Goal: Task Accomplishment & Management: Complete application form

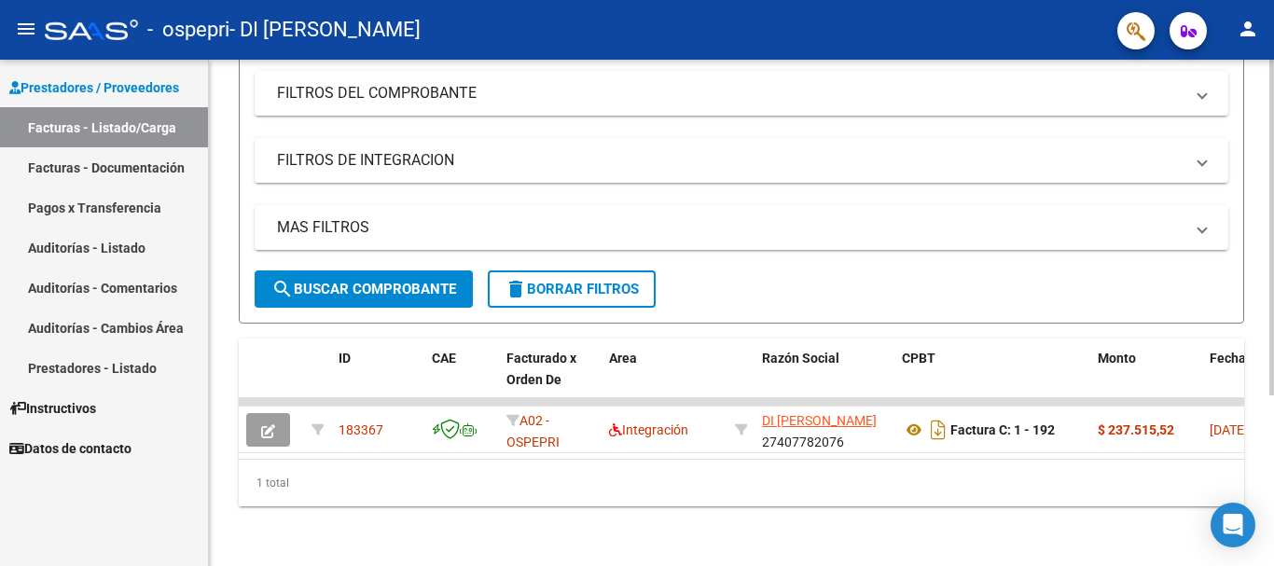
scroll to position [256, 0]
click at [1273, 316] on div at bounding box center [1271, 398] width 5 height 336
click at [109, 167] on link "Facturas - Documentación" at bounding box center [104, 167] width 208 height 40
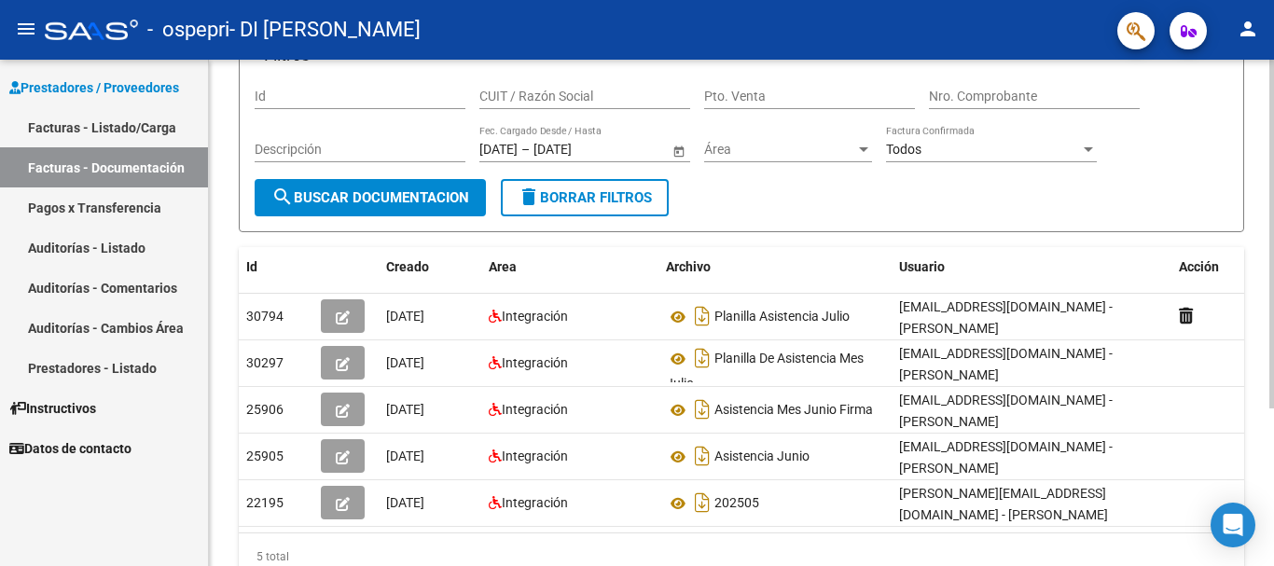
click at [1273, 325] on div at bounding box center [1271, 338] width 5 height 349
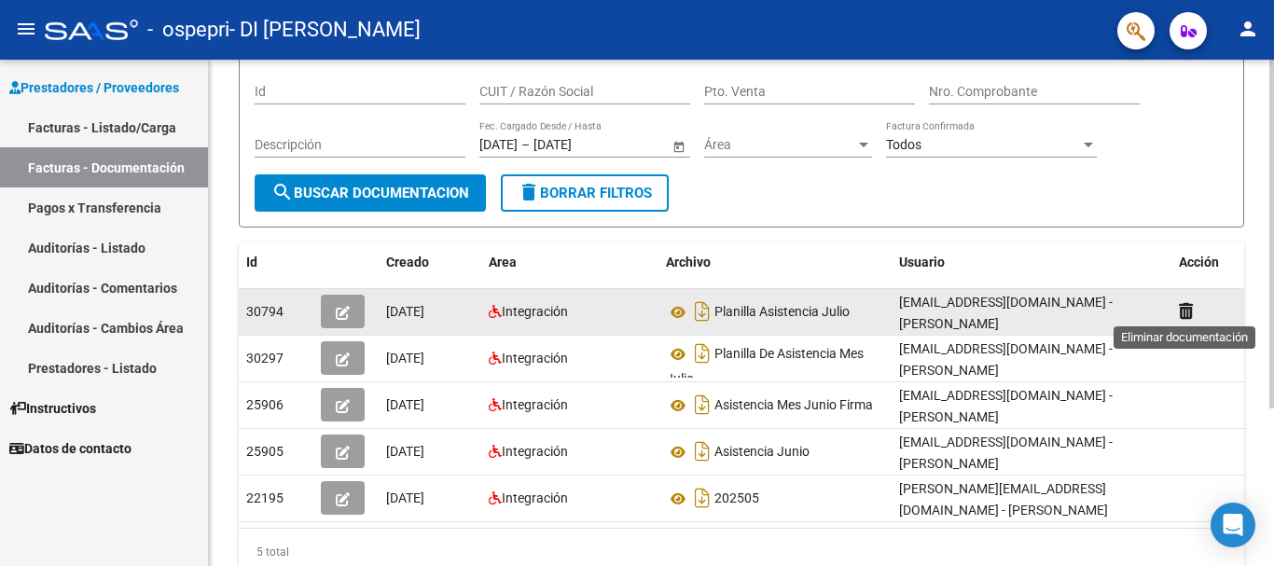
click at [1183, 307] on icon at bounding box center [1186, 311] width 14 height 18
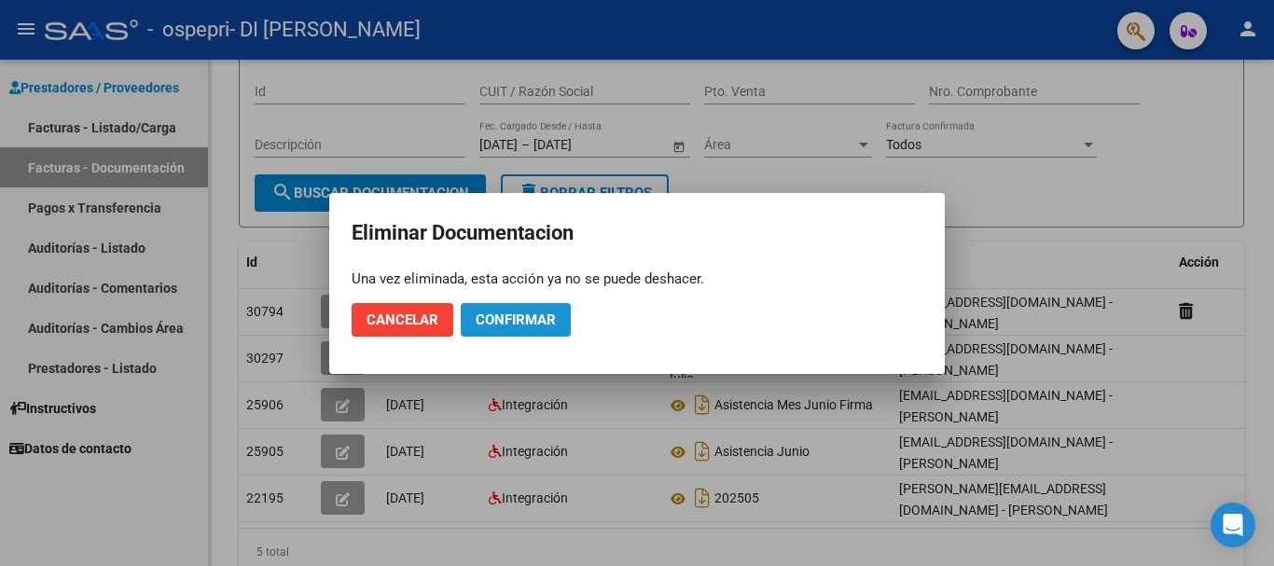
click at [540, 324] on span "Confirmar" at bounding box center [516, 319] width 80 height 17
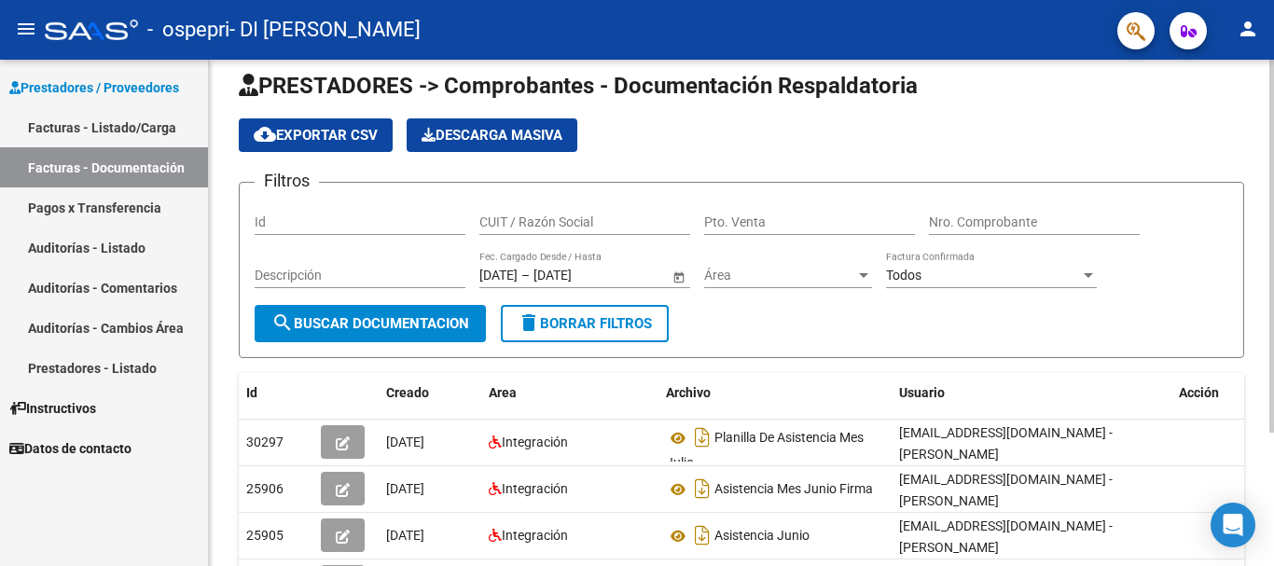
scroll to position [16, 0]
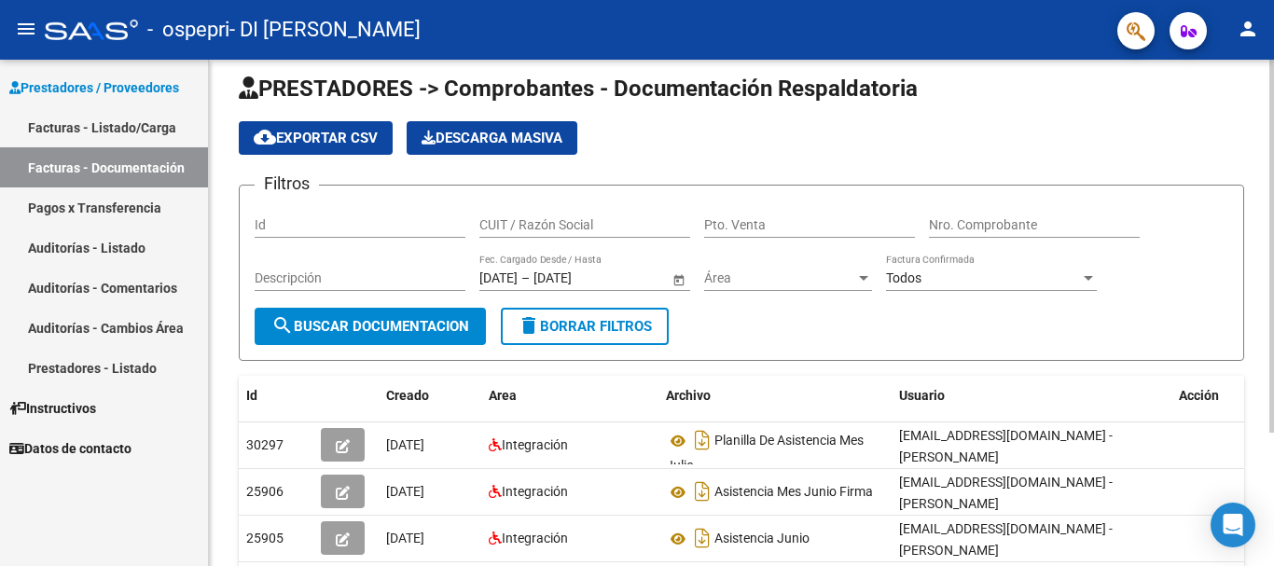
click at [1273, 112] on div at bounding box center [1271, 258] width 5 height 373
click at [110, 123] on link "Facturas - Listado/Carga" at bounding box center [104, 127] width 208 height 40
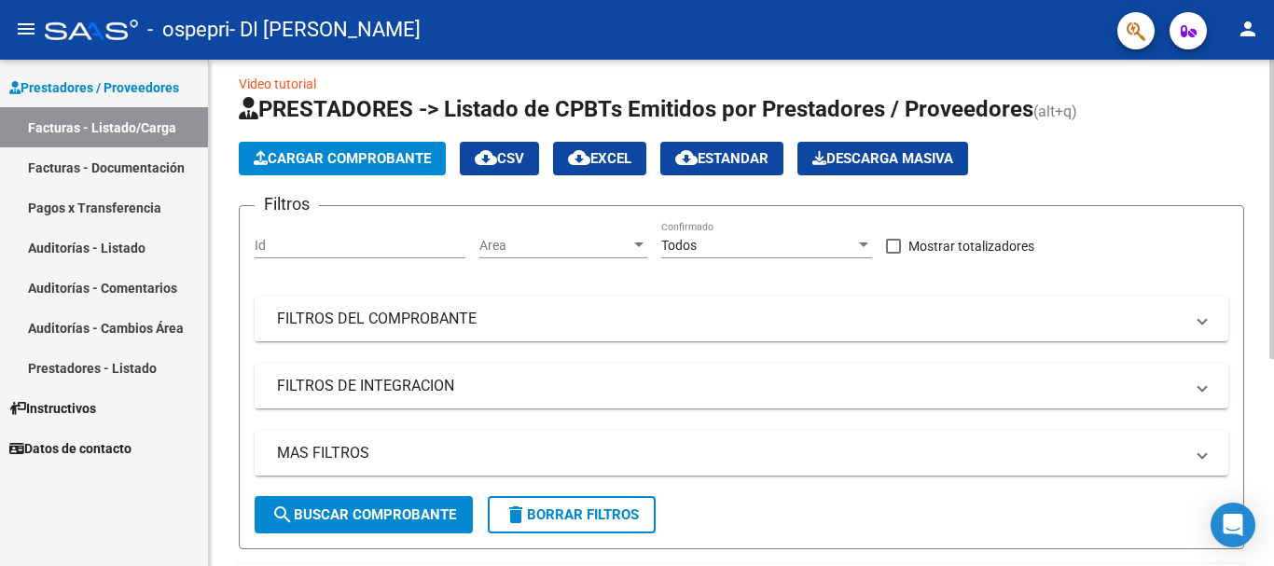
drag, startPoint x: 1260, startPoint y: 173, endPoint x: 1273, endPoint y: 259, distance: 87.7
click at [1273, 259] on div "Video tutorial PRESTADORES -> Listado de CPBTs Emitidos por Prestadores / Prove…" at bounding box center [744, 464] width 1070 height 841
click at [1273, 244] on div at bounding box center [1271, 219] width 5 height 299
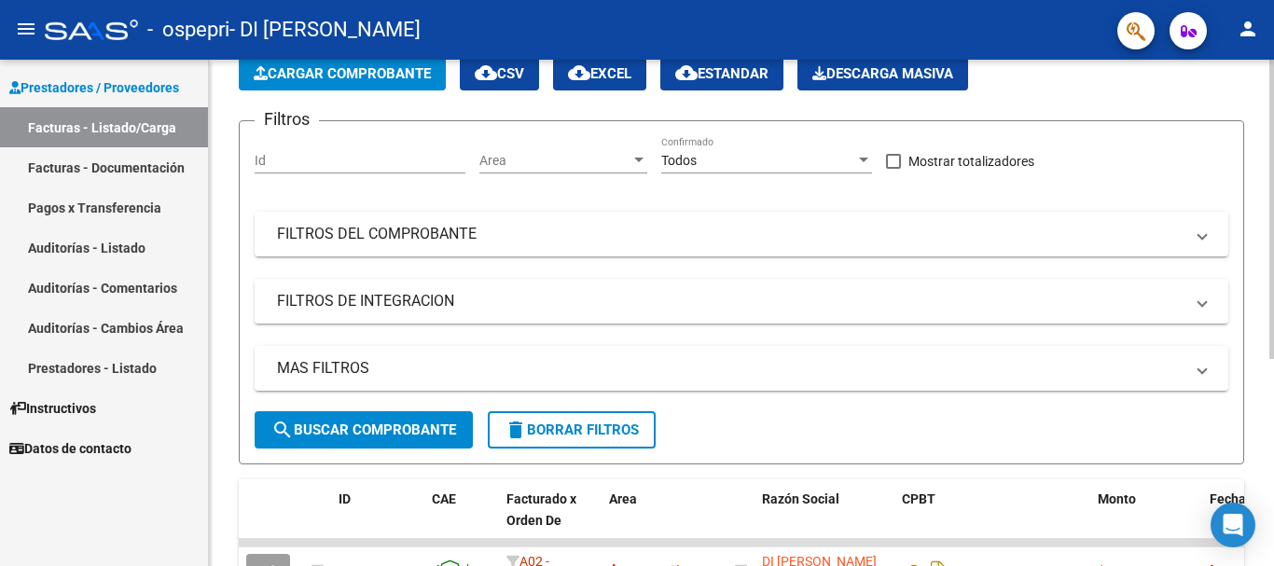
scroll to position [34, 0]
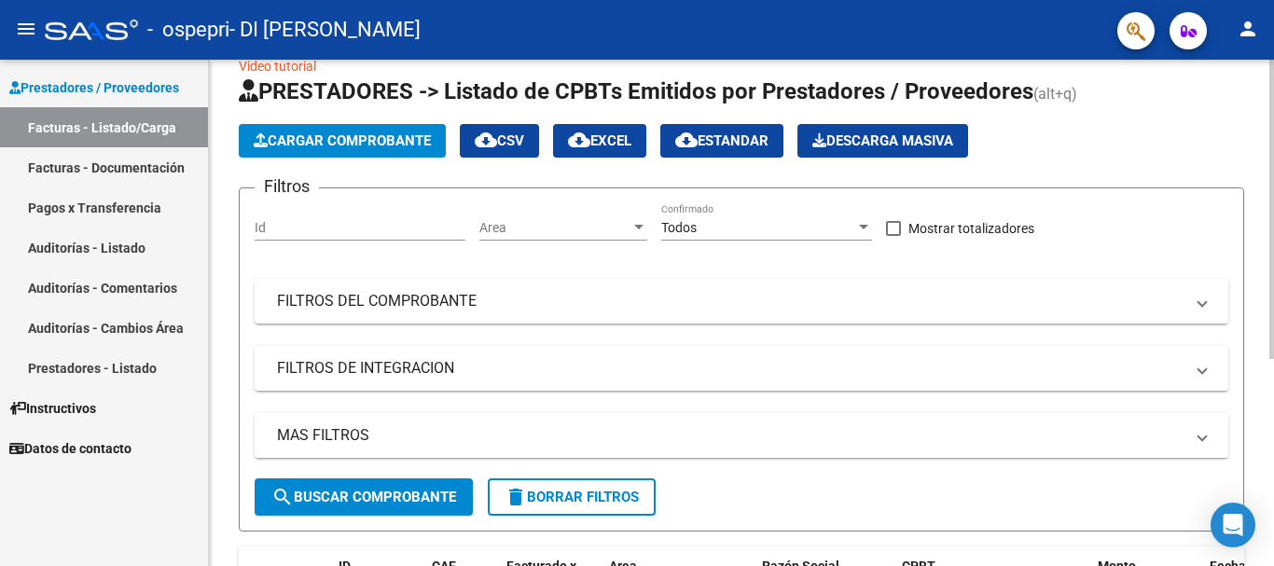
click at [1273, 263] on div at bounding box center [1271, 229] width 5 height 299
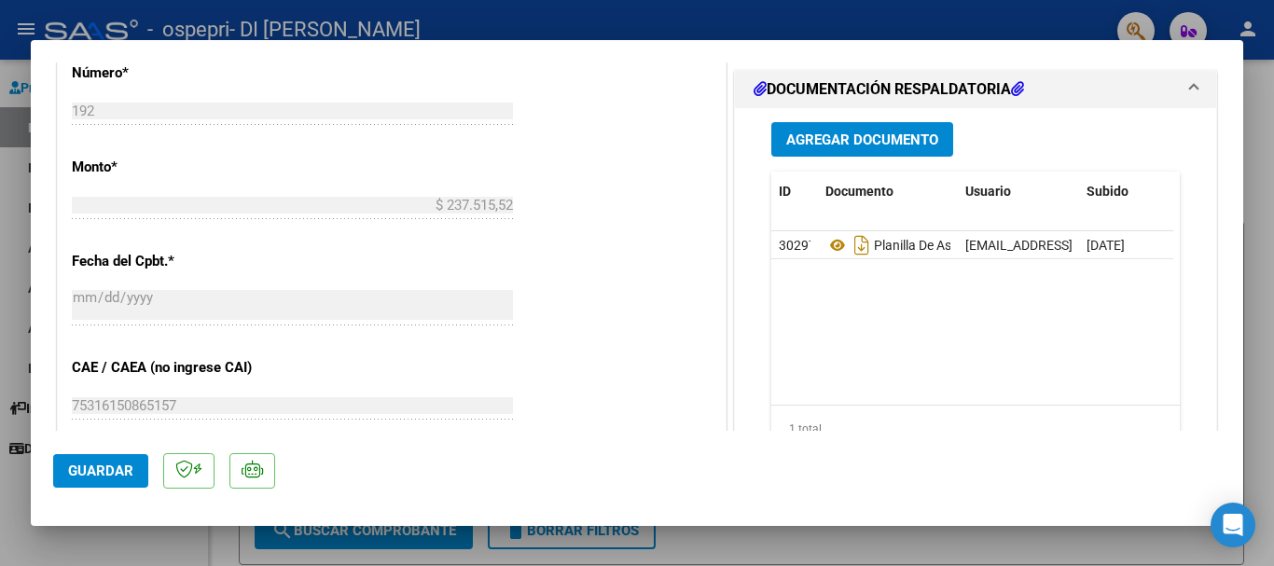
scroll to position [884, 0]
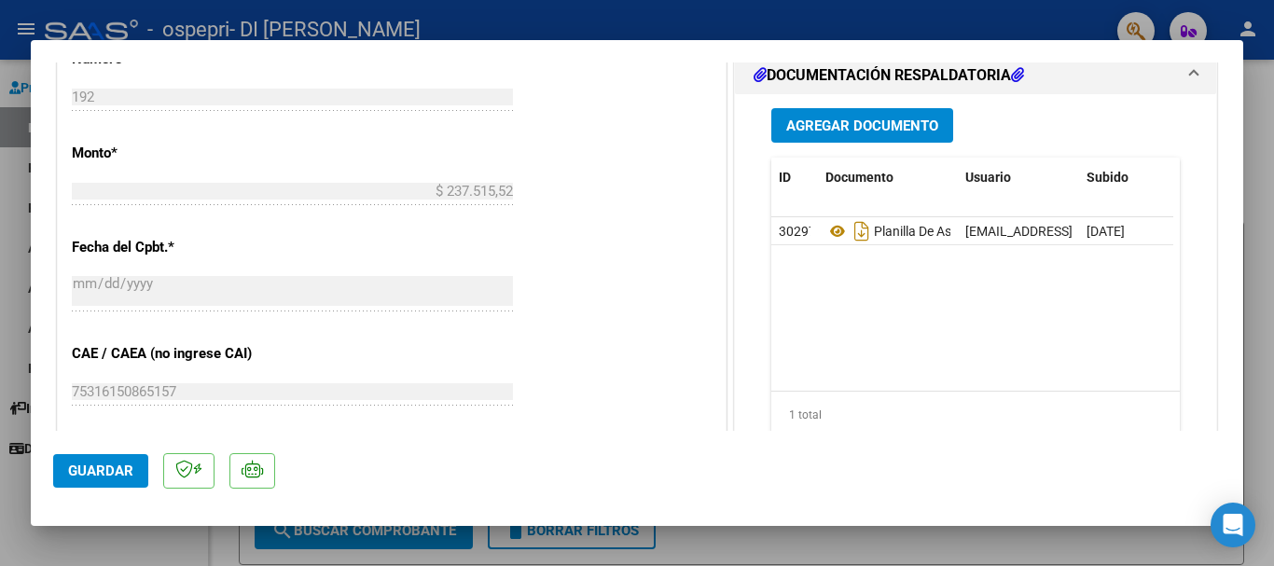
click at [917, 129] on span "Agregar Documento" at bounding box center [862, 125] width 152 height 17
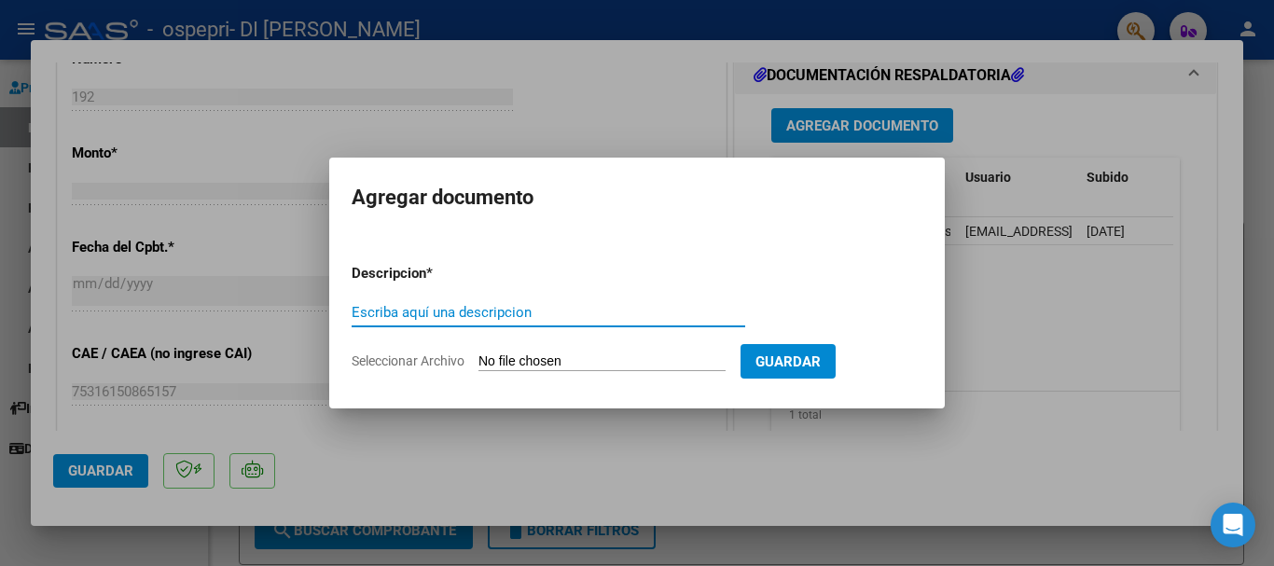
click at [489, 308] on input "Escriba aquí una descripcion" at bounding box center [548, 312] width 393 height 17
type input "C"
type input "PLANILLA ASISTENCIA JULIO CON CORRECCION"
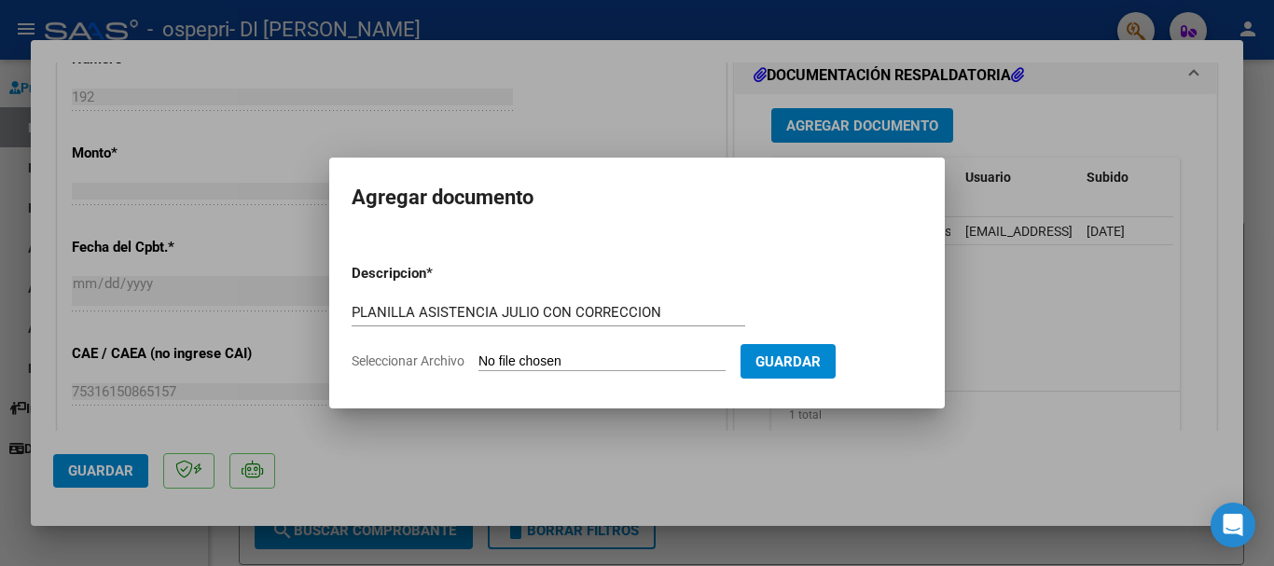
click at [450, 352] on form "Descripcion * PLANILLA ASISTENCIA JULIO CON CORRECCION Escriba aquí una descrip…" at bounding box center [637, 317] width 571 height 136
click at [450, 360] on span "Seleccionar Archivo" at bounding box center [408, 360] width 113 height 15
click at [478, 360] on input "Seleccionar Archivo" at bounding box center [601, 362] width 247 height 18
type input "C:\fakepath\PLANILLA ASISTENCIA JULIO ROMA CORREGIDA.jpeg"
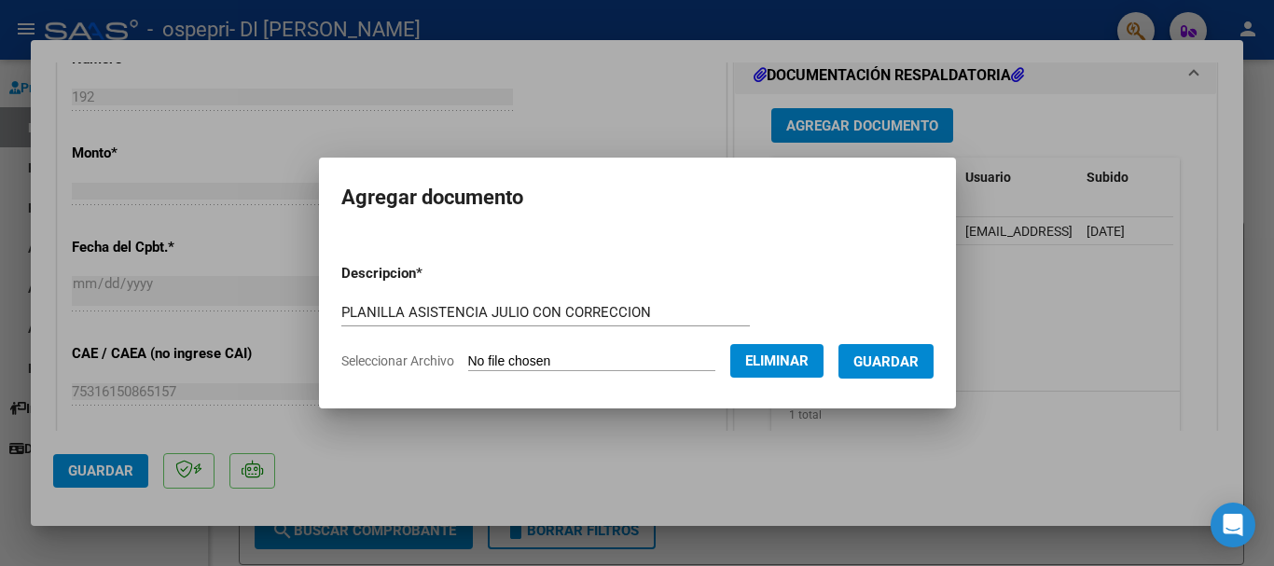
click at [916, 361] on span "Guardar" at bounding box center [885, 361] width 65 height 17
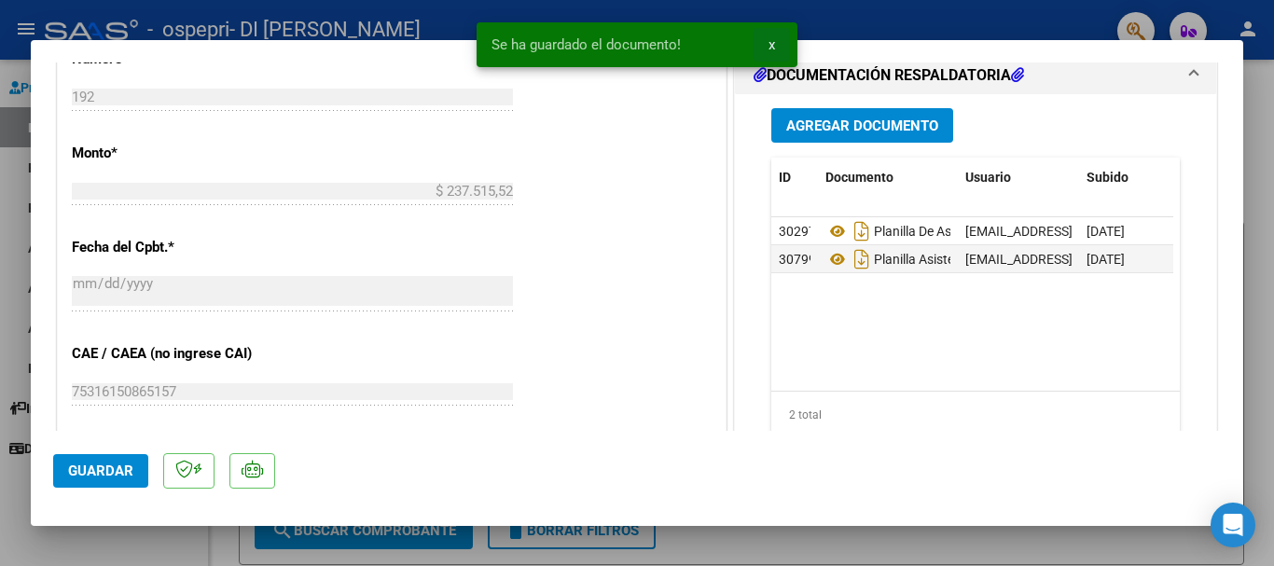
click at [773, 47] on span "x" at bounding box center [771, 44] width 7 height 17
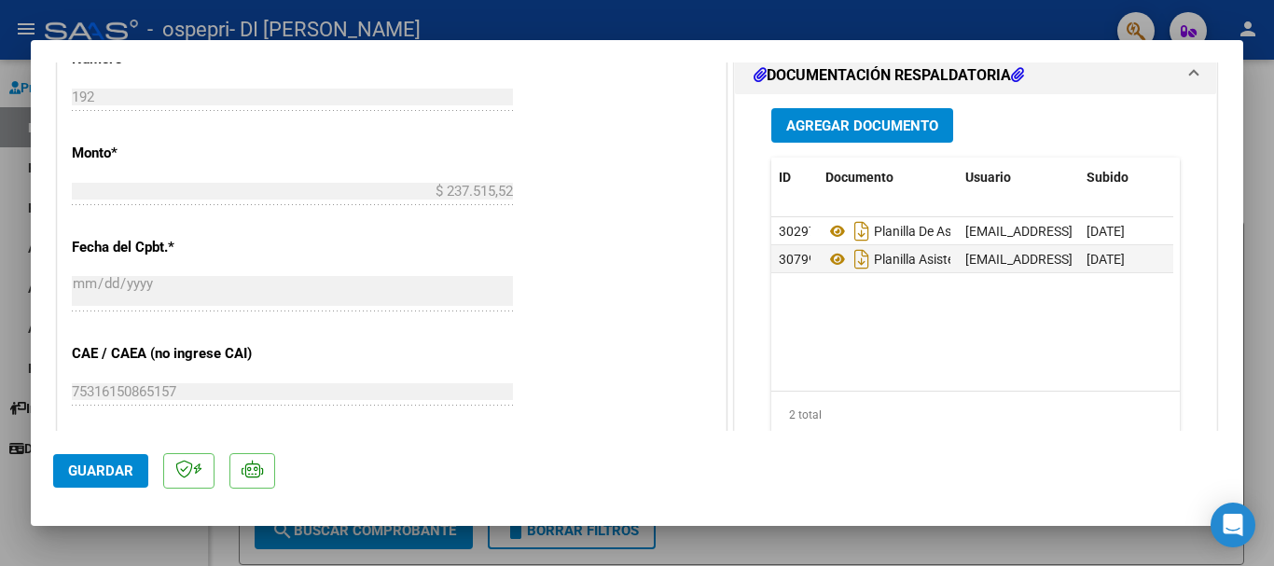
type input "$ 0,00"
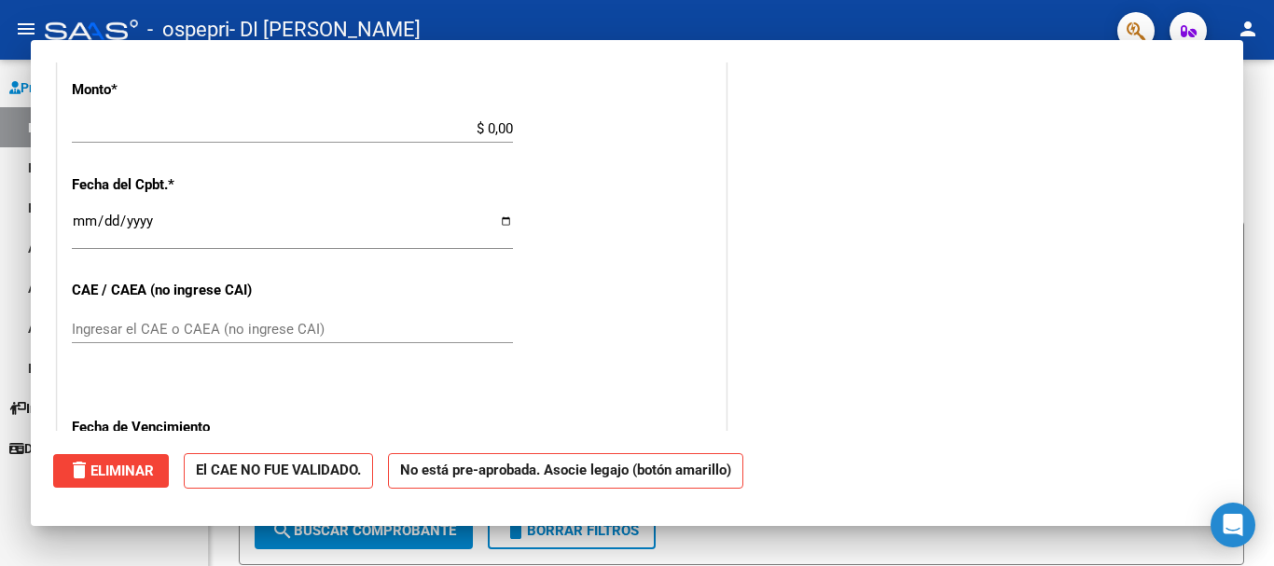
scroll to position [821, 0]
